Goal: Task Accomplishment & Management: Use online tool/utility

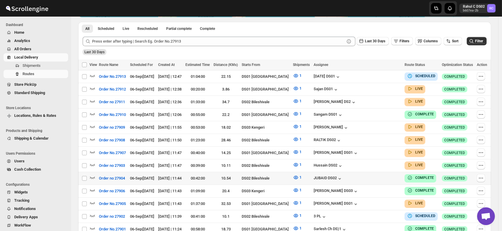
scroll to position [133, 0]
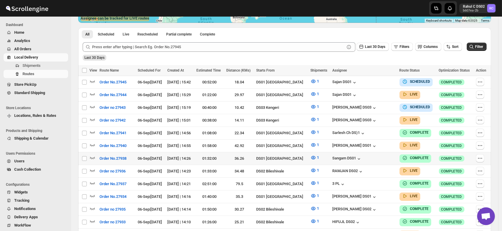
scroll to position [511, 0]
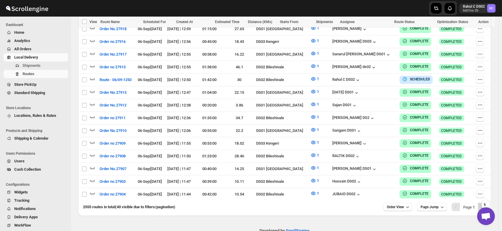
click at [485, 204] on icon "Next" at bounding box center [482, 207] width 6 height 6
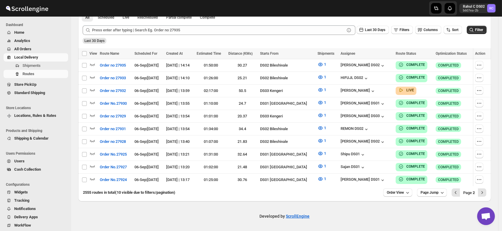
scroll to position [140, 0]
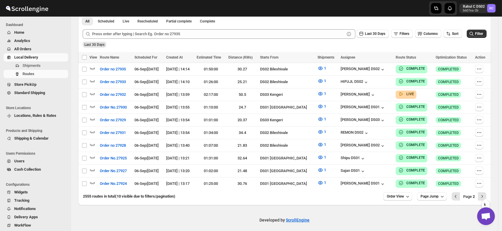
click at [485, 194] on icon "Next" at bounding box center [482, 197] width 6 height 6
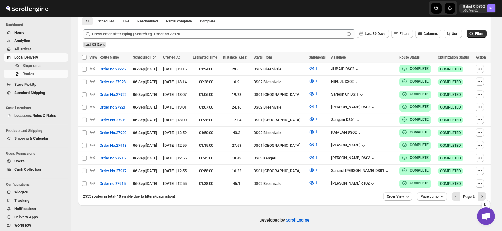
click at [485, 194] on icon "Next" at bounding box center [482, 197] width 6 height 6
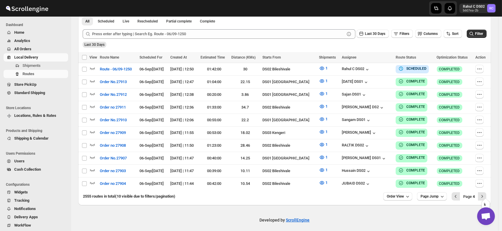
click at [485, 194] on icon "Next" at bounding box center [482, 197] width 6 height 6
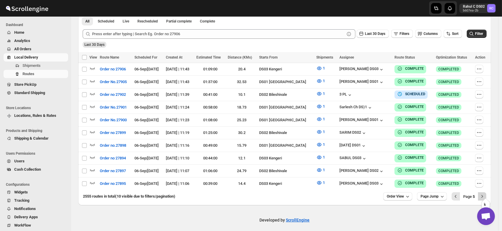
click at [483, 194] on icon "Next" at bounding box center [482, 197] width 6 height 6
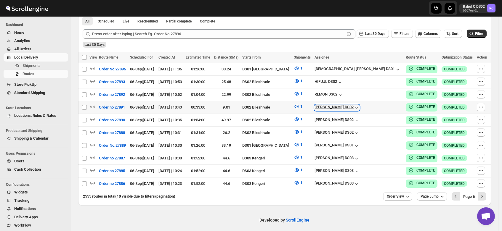
click at [350, 105] on div "[PERSON_NAME] DS02" at bounding box center [336, 108] width 45 height 6
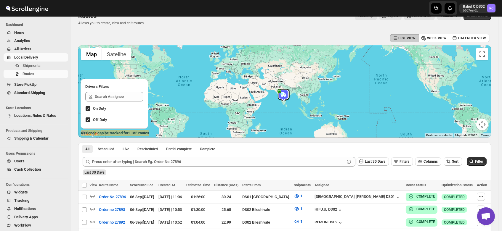
scroll to position [0, 0]
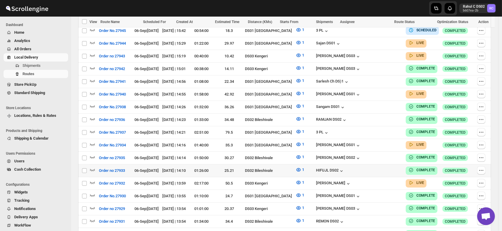
scroll to position [197, 0]
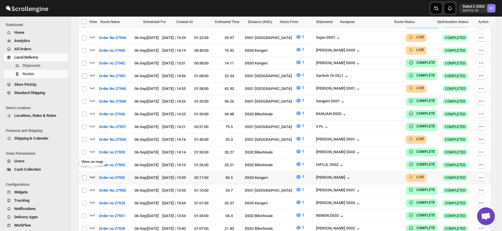
click at [92, 174] on icon "button" at bounding box center [92, 177] width 6 height 6
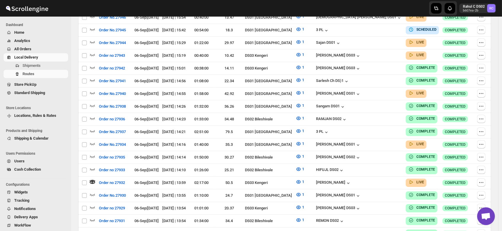
scroll to position [0, 0]
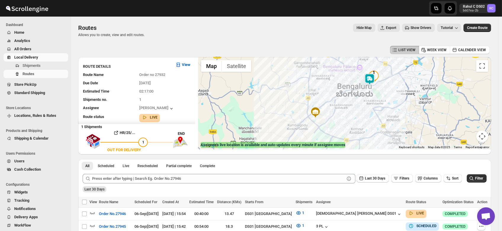
click at [372, 77] on img at bounding box center [369, 79] width 12 height 12
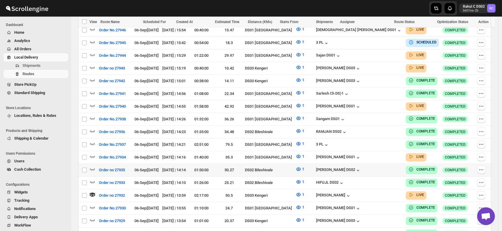
scroll to position [183, 0]
click at [93, 154] on icon "button" at bounding box center [92, 157] width 6 height 6
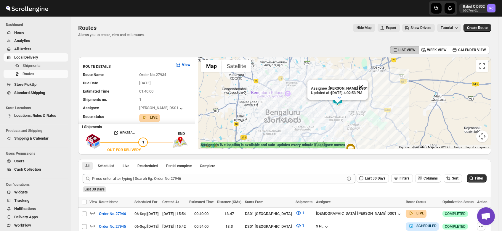
click at [366, 81] on button "Close" at bounding box center [360, 87] width 14 height 14
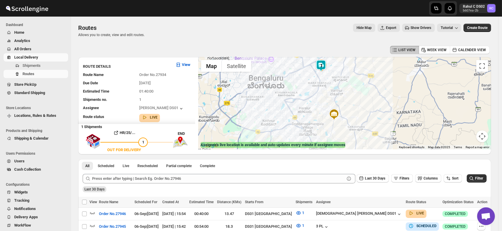
drag, startPoint x: 351, startPoint y: 117, endPoint x: 334, endPoint y: 82, distance: 39.2
click at [334, 82] on div at bounding box center [344, 103] width 293 height 92
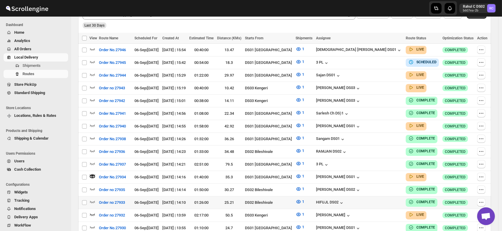
scroll to position [164, 0]
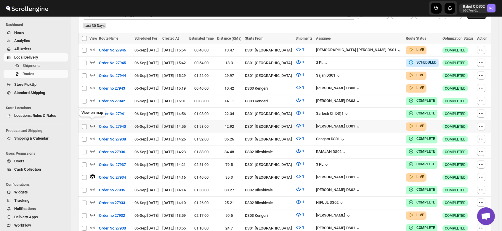
click at [93, 123] on icon "button" at bounding box center [92, 126] width 6 height 6
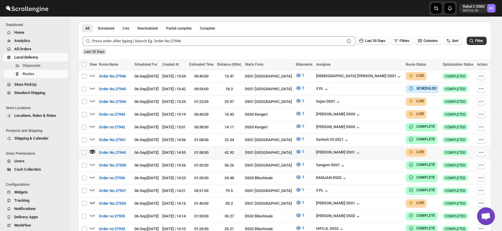
scroll to position [137, 0]
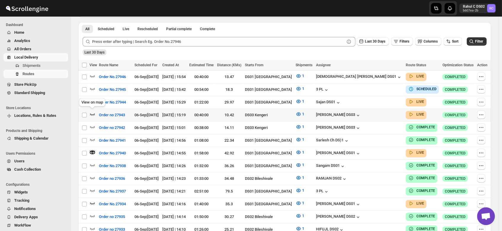
click at [91, 112] on icon "button" at bounding box center [92, 114] width 6 height 6
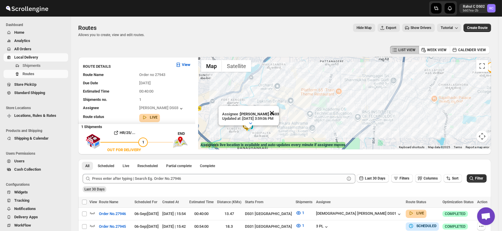
click at [277, 106] on button "Close" at bounding box center [272, 113] width 14 height 14
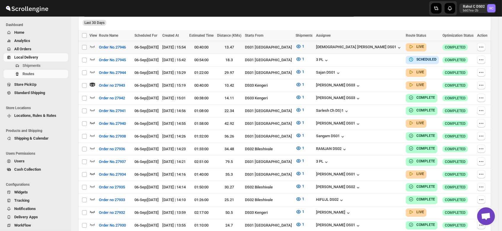
scroll to position [161, 0]
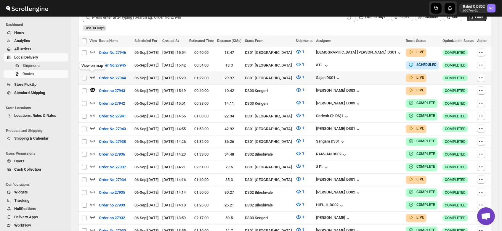
click at [92, 75] on icon "button" at bounding box center [92, 77] width 6 height 6
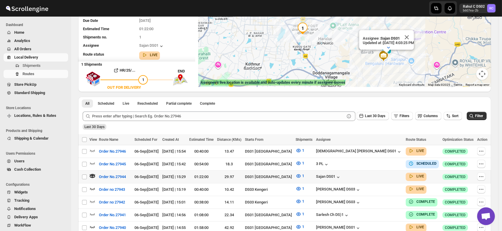
scroll to position [63, 0]
click at [91, 149] on icon "button" at bounding box center [92, 150] width 6 height 6
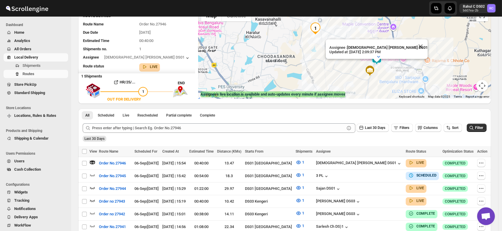
scroll to position [50, 0]
